Goal: Find specific page/section: Find specific page/section

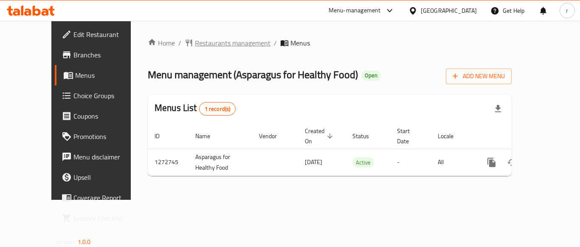
click at [201, 47] on span "Restaurants management" at bounding box center [233, 43] width 76 height 10
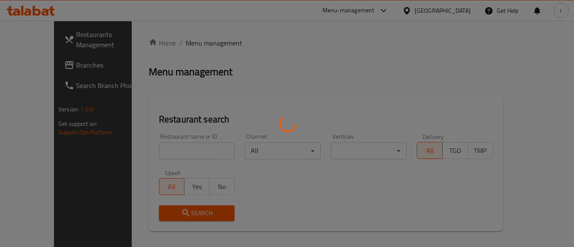
click at [186, 145] on div at bounding box center [287, 123] width 574 height 247
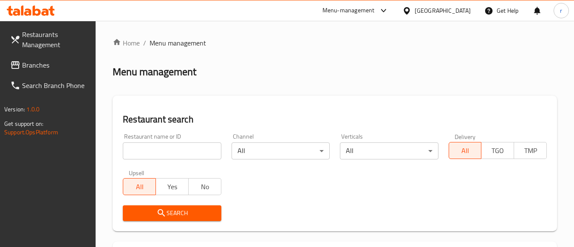
click at [186, 145] on div at bounding box center [287, 123] width 574 height 247
click at [186, 145] on input "search" at bounding box center [172, 150] width 98 height 17
paste input "690400"
type input "690400"
click at [151, 221] on div "Search" at bounding box center [172, 213] width 108 height 26
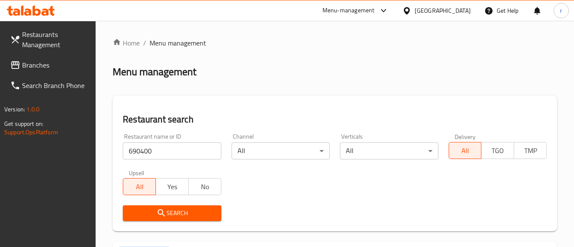
click at [156, 217] on icon "submit" at bounding box center [161, 213] width 10 height 10
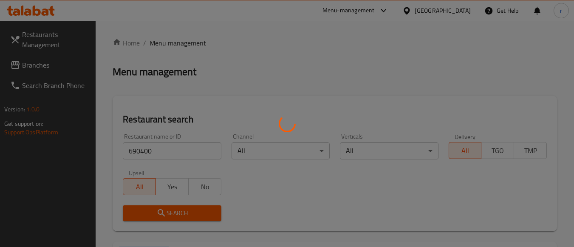
click at [156, 217] on div at bounding box center [287, 123] width 574 height 247
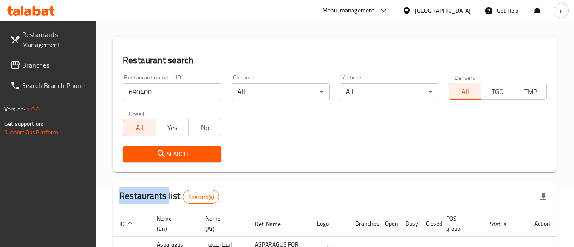
scroll to position [132, 0]
